Goal: Navigation & Orientation: Find specific page/section

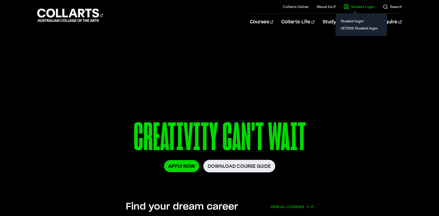
click at [362, 9] on link "Student Login" at bounding box center [359, 6] width 31 height 5
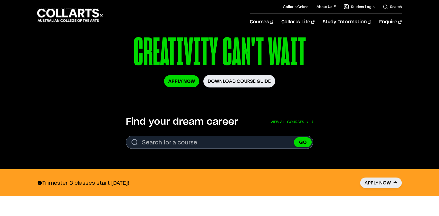
scroll to position [88, 0]
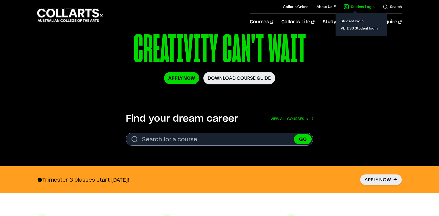
click at [351, 8] on link "Student Login" at bounding box center [359, 6] width 31 height 5
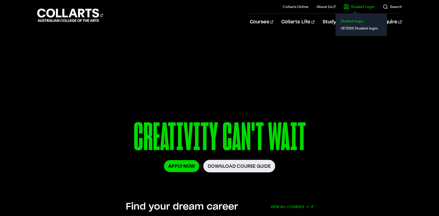
click at [351, 22] on link "Student login" at bounding box center [361, 20] width 43 height 7
